Goal: Contribute content: Add original content to the website for others to see

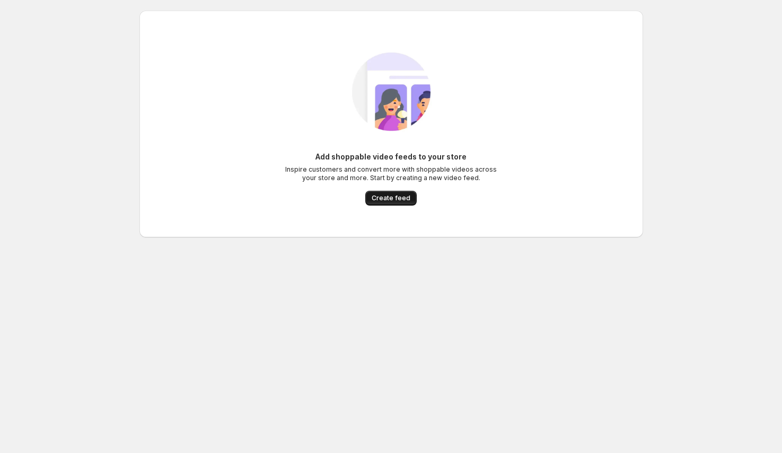
click at [380, 199] on span "Create feed" at bounding box center [390, 198] width 39 height 8
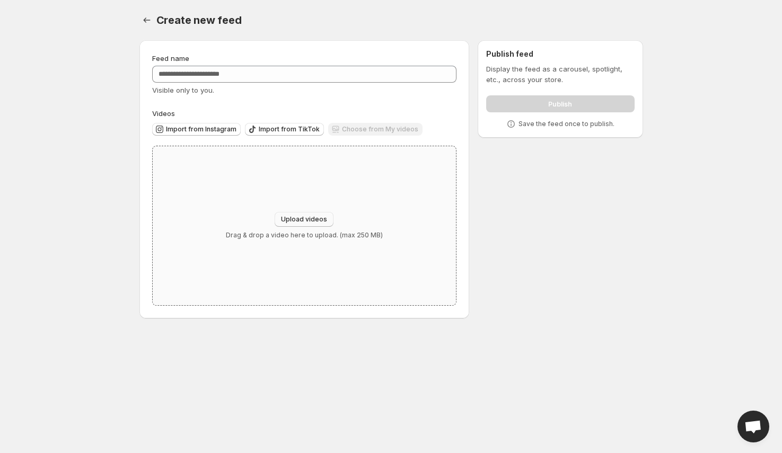
click at [296, 218] on span "Upload videos" at bounding box center [304, 219] width 46 height 8
type input "**********"
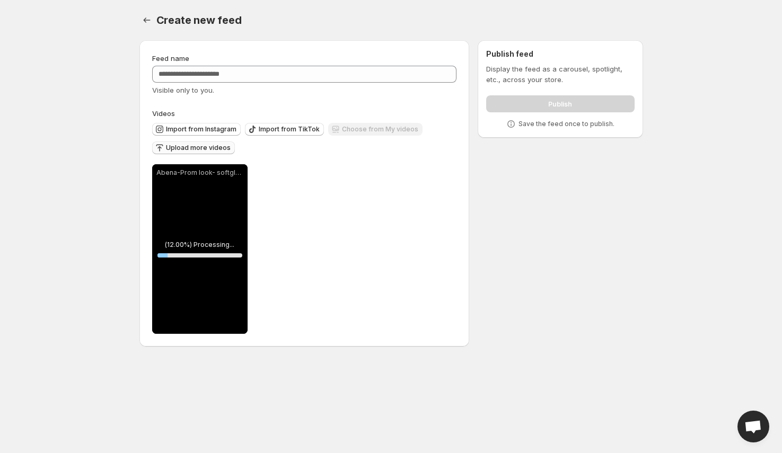
click at [214, 146] on span "Upload more videos" at bounding box center [198, 148] width 65 height 8
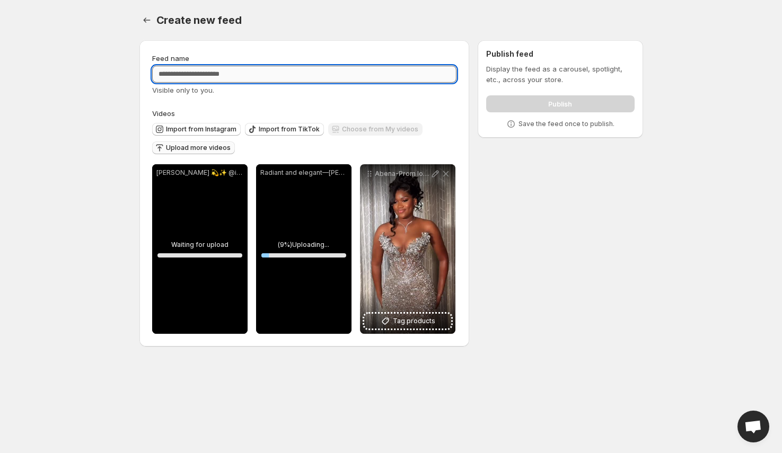
click at [200, 76] on input "Feed name" at bounding box center [304, 74] width 305 height 17
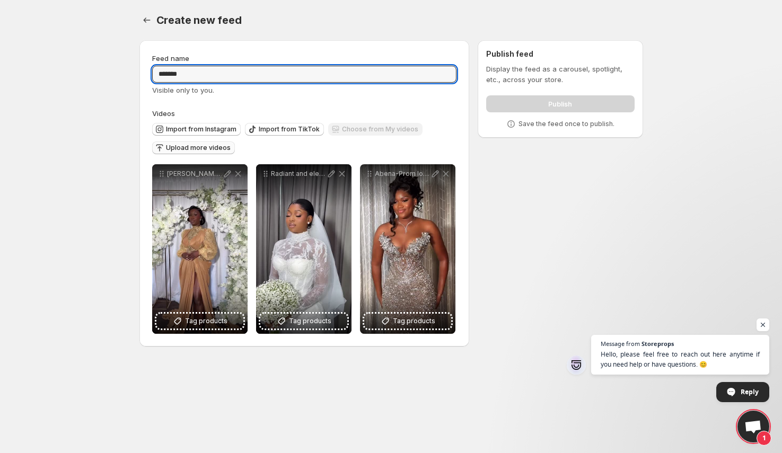
type input "*******"
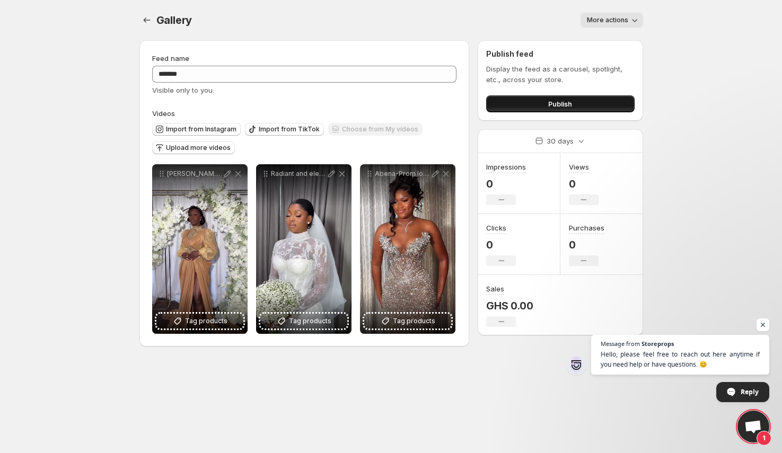
click at [531, 103] on button "Publish" at bounding box center [560, 103] width 148 height 17
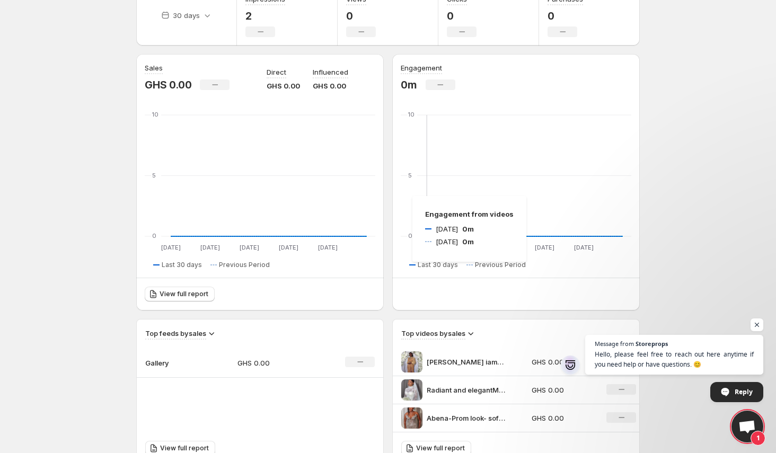
scroll to position [179, 0]
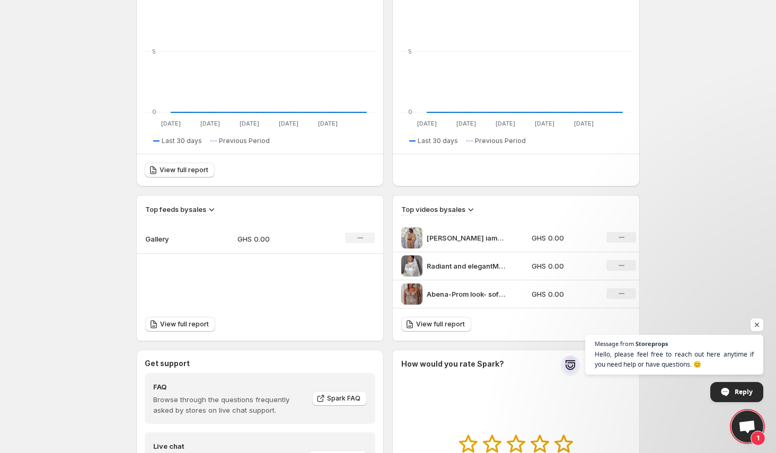
click at [621, 236] on icon "No change" at bounding box center [621, 237] width 6 height 8
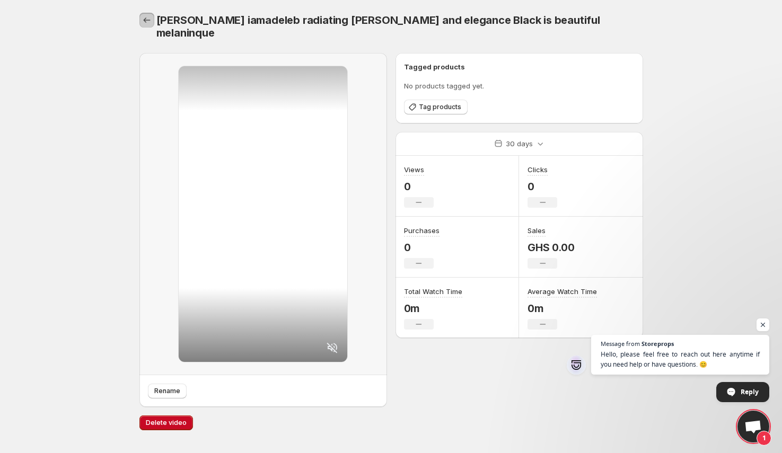
click at [146, 21] on icon "Settings" at bounding box center [146, 20] width 11 height 11
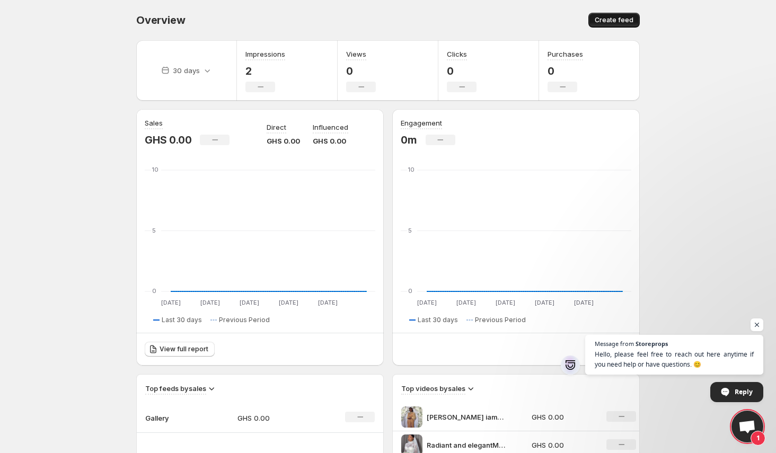
click at [603, 16] on span "Create feed" at bounding box center [613, 20] width 39 height 8
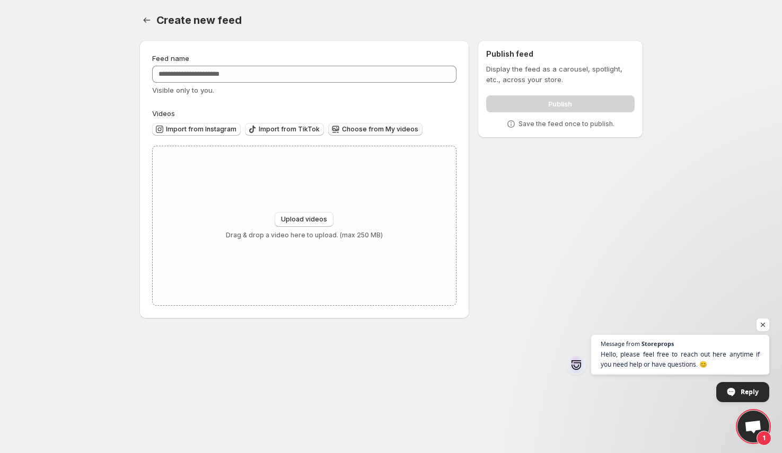
click at [361, 131] on span "Choose from My videos" at bounding box center [380, 129] width 76 height 8
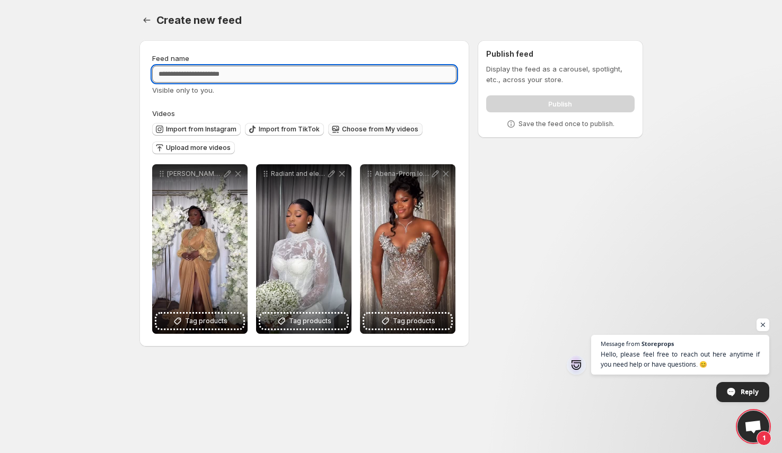
click at [191, 70] on input "Feed name" at bounding box center [304, 74] width 305 height 17
type input "*******"
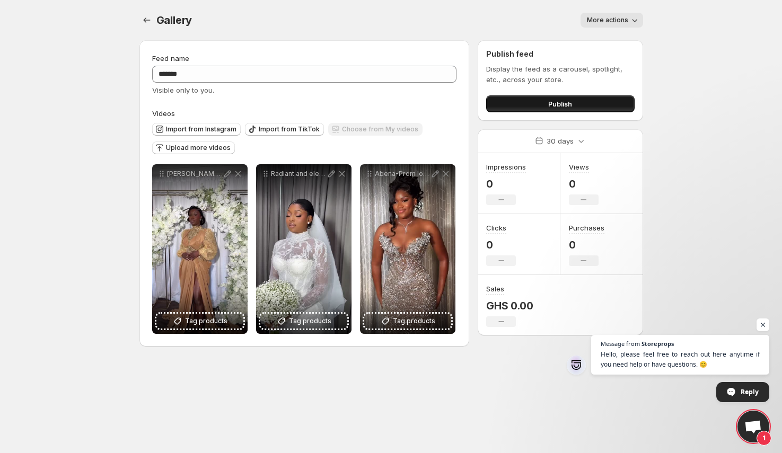
click at [523, 104] on button "Publish" at bounding box center [560, 103] width 148 height 17
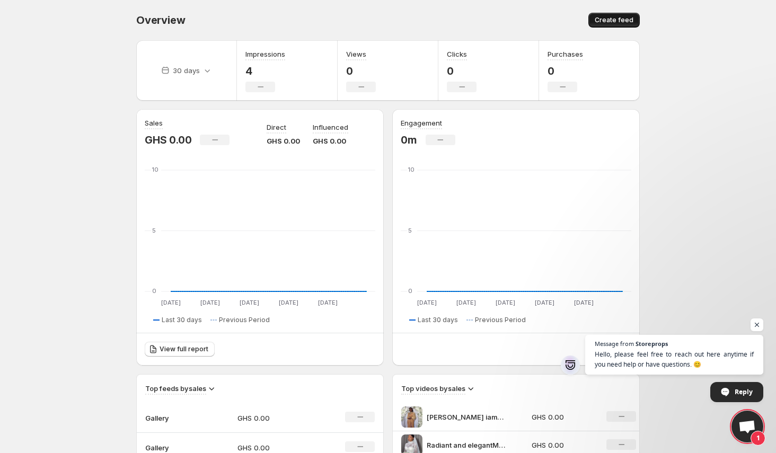
click at [599, 21] on span "Create feed" at bounding box center [613, 20] width 39 height 8
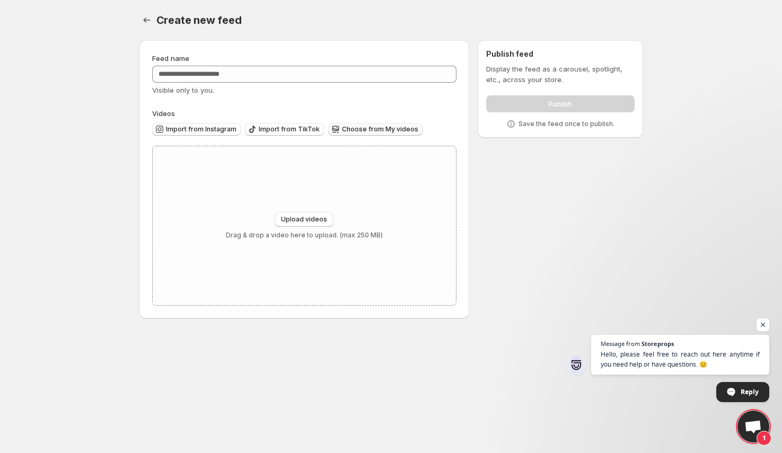
click at [368, 131] on span "Choose from My videos" at bounding box center [380, 129] width 76 height 8
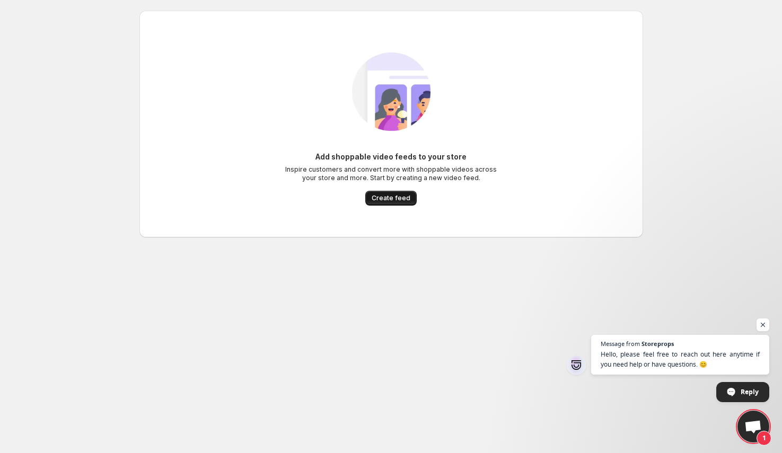
click at [390, 197] on span "Create feed" at bounding box center [390, 198] width 39 height 8
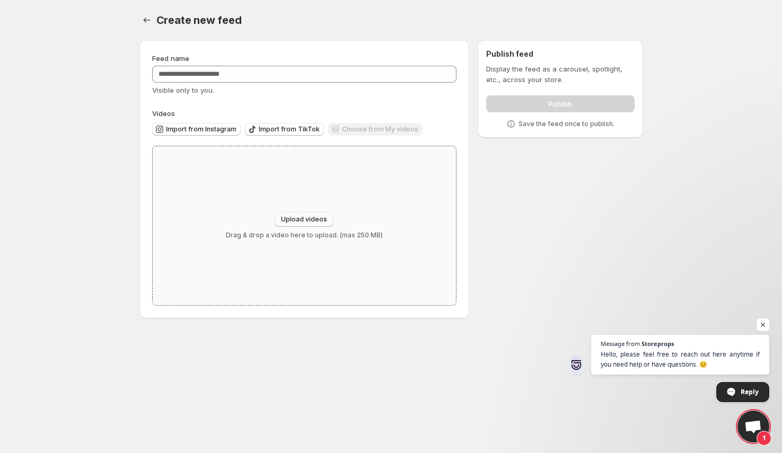
click at [305, 218] on span "Upload videos" at bounding box center [304, 219] width 46 height 8
type input "**********"
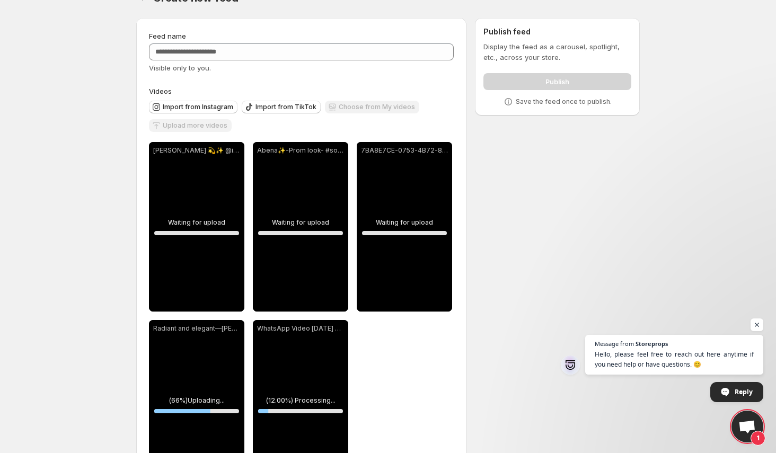
scroll to position [8, 0]
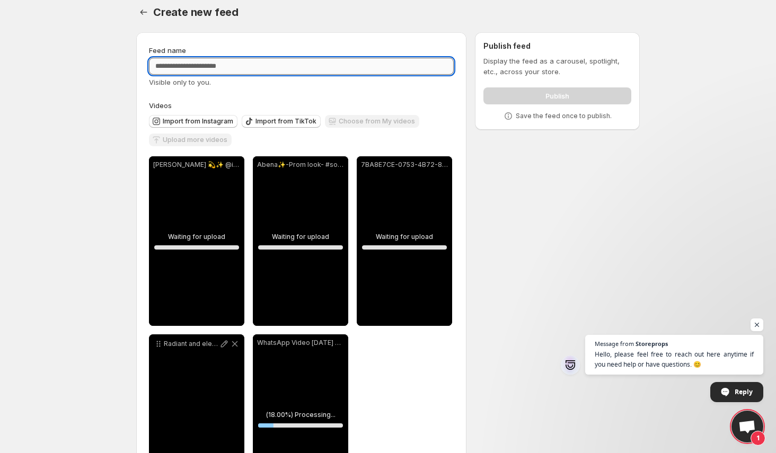
click at [226, 68] on input "Feed name" at bounding box center [301, 66] width 305 height 17
type input "*****"
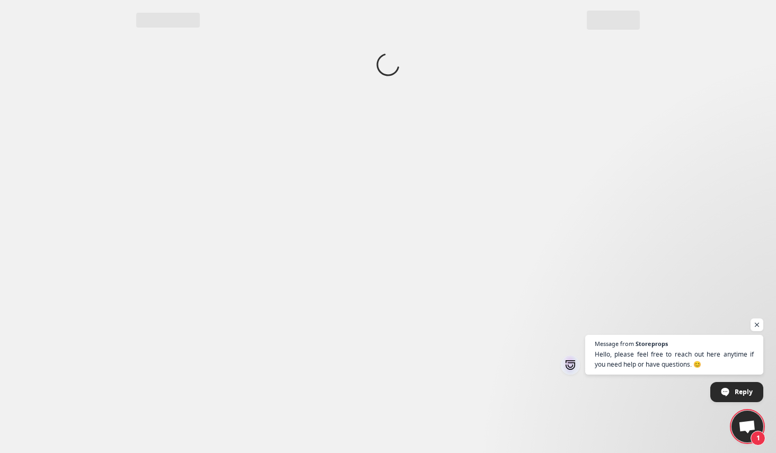
scroll to position [0, 0]
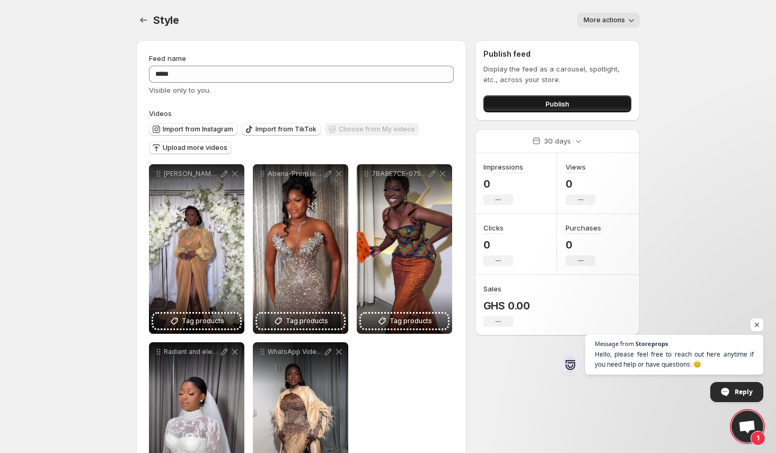
click at [568, 103] on span "Publish" at bounding box center [557, 104] width 24 height 11
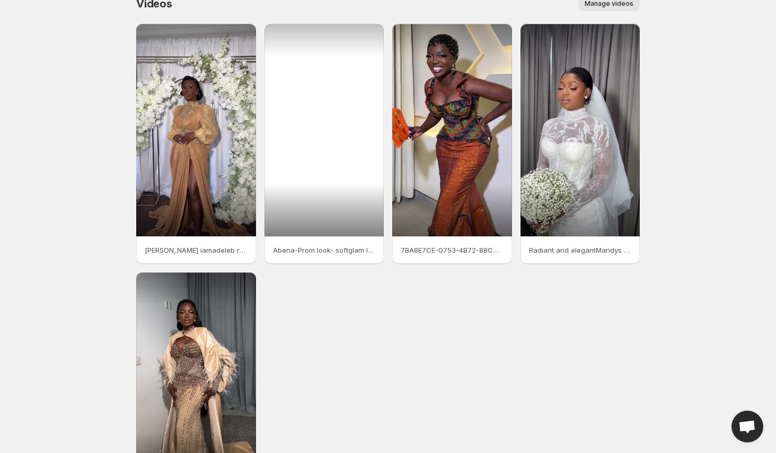
scroll to position [125, 0]
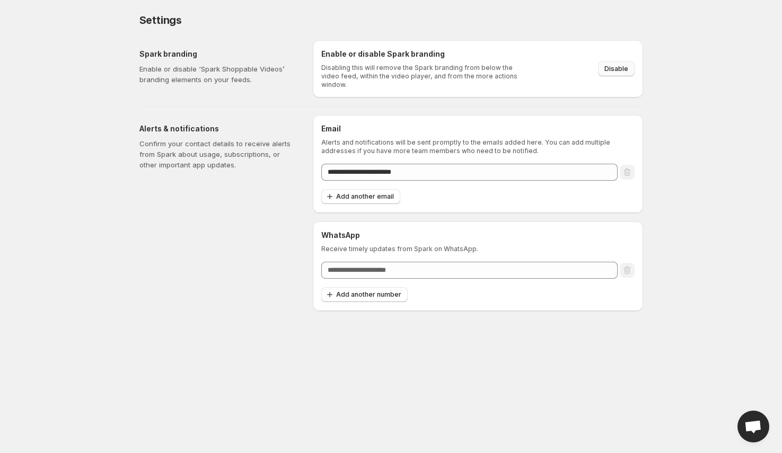
click at [620, 65] on span "Disable" at bounding box center [616, 69] width 24 height 8
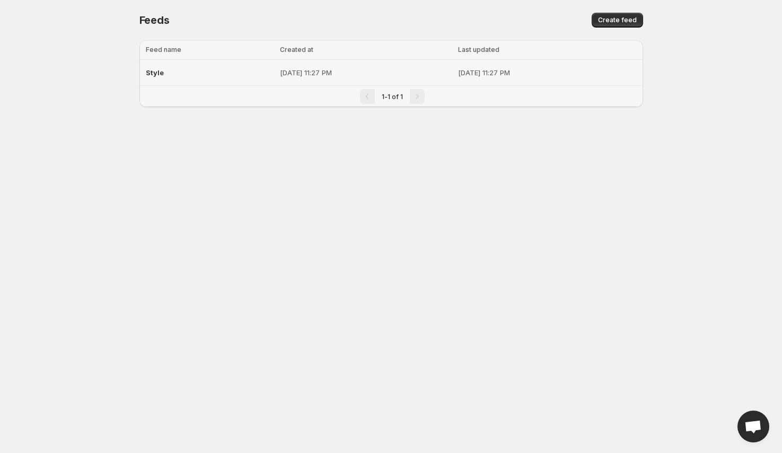
click at [207, 72] on div "Style" at bounding box center [210, 72] width 128 height 19
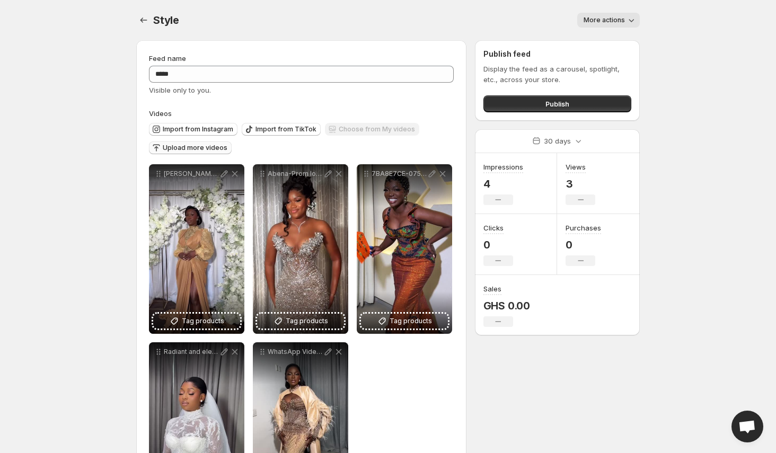
click at [195, 148] on span "Upload more videos" at bounding box center [195, 148] width 65 height 8
